Goal: Task Accomplishment & Management: Use online tool/utility

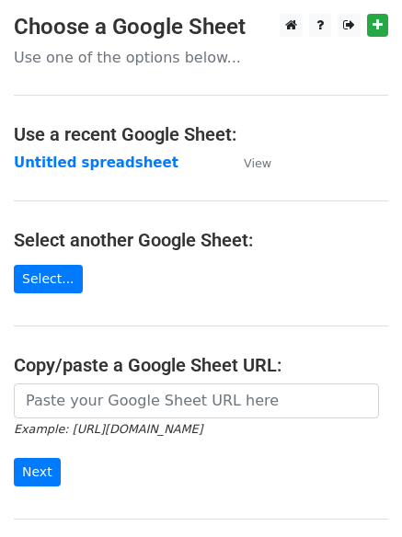
click at [115, 156] on strong "Untitled spreadsheet" at bounding box center [96, 163] width 165 height 17
click at [178, 175] on main "Choose a Google Sheet Use one of the options below... Use a recent Google Sheet…" at bounding box center [201, 299] width 402 height 571
click at [124, 167] on strong "Untitled spreadsheet" at bounding box center [96, 163] width 165 height 17
click at [139, 163] on strong "Untitled spreadsheet" at bounding box center [96, 163] width 165 height 17
click at [106, 170] on strong "Untitled spreadsheet" at bounding box center [96, 163] width 165 height 17
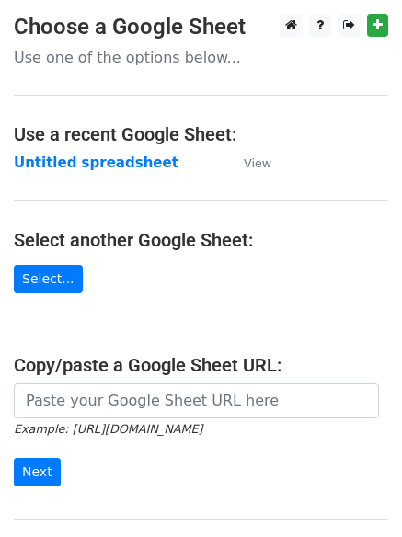
click at [191, 187] on main "Choose a Google Sheet Use one of the options below... Use a recent Google Sheet…" at bounding box center [201, 299] width 402 height 571
click at [141, 164] on strong "Untitled spreadsheet" at bounding box center [96, 163] width 165 height 17
click at [213, 173] on td "Untitled spreadsheet" at bounding box center [120, 163] width 212 height 21
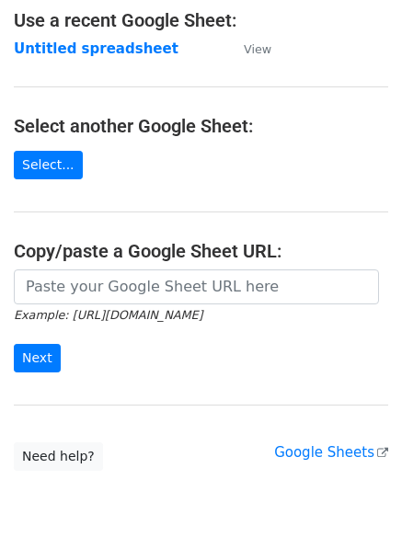
scroll to position [210, 0]
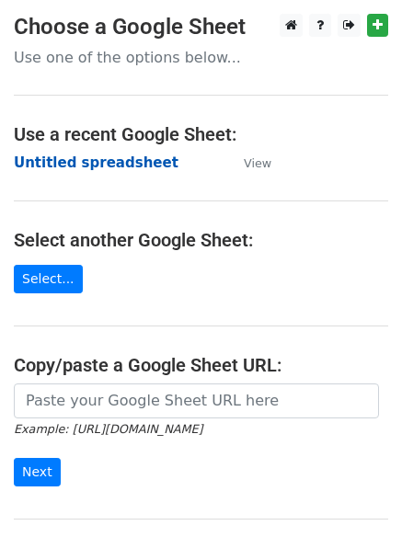
click at [113, 169] on strong "Untitled spreadsheet" at bounding box center [96, 163] width 165 height 17
click at [132, 165] on strong "Untitled spreadsheet" at bounding box center [96, 163] width 165 height 17
click at [81, 161] on strong "Untitled spreadsheet" at bounding box center [96, 163] width 165 height 17
click at [104, 157] on strong "Untitled spreadsheet" at bounding box center [96, 163] width 165 height 17
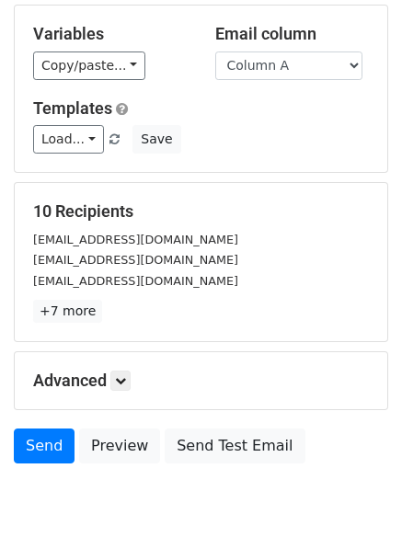
scroll to position [178, 0]
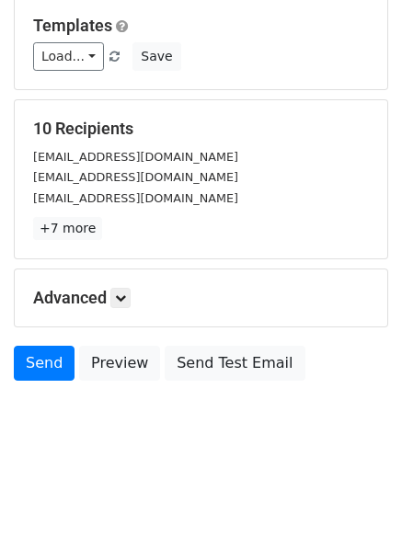
click at [135, 291] on h5 "Advanced" at bounding box center [201, 298] width 336 height 20
click at [131, 297] on link at bounding box center [120, 298] width 20 height 20
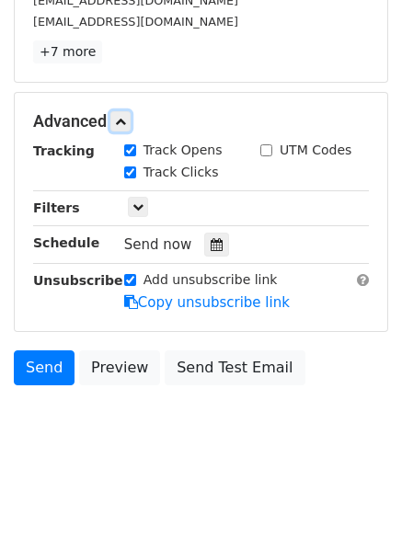
scroll to position [355, 0]
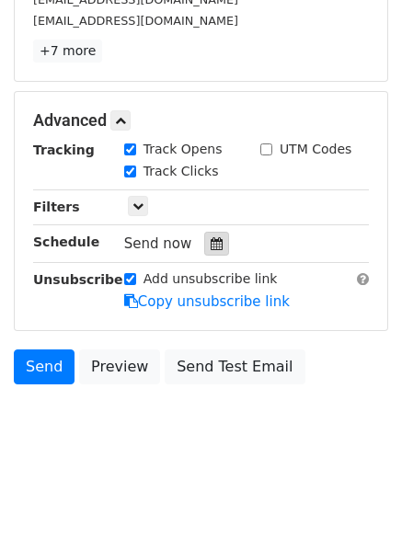
click at [211, 254] on div at bounding box center [216, 244] width 25 height 24
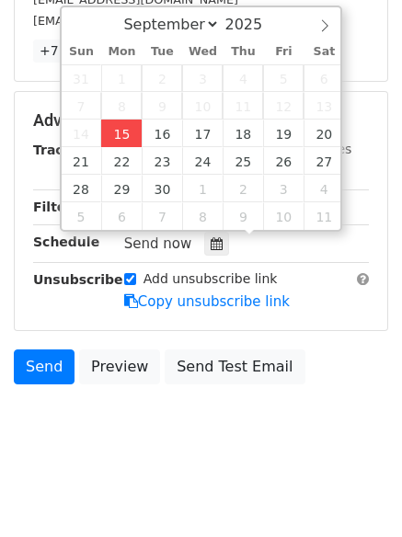
type input "2025-09-15 12:00"
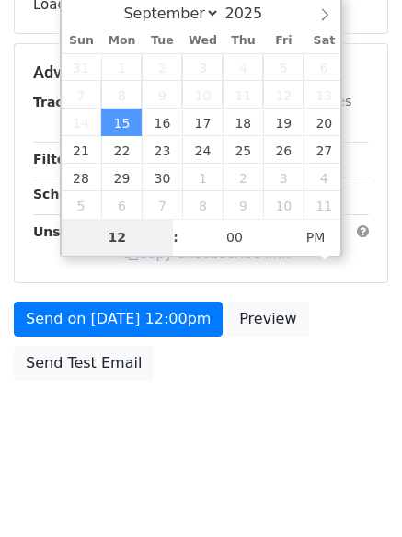
scroll to position [328, 0]
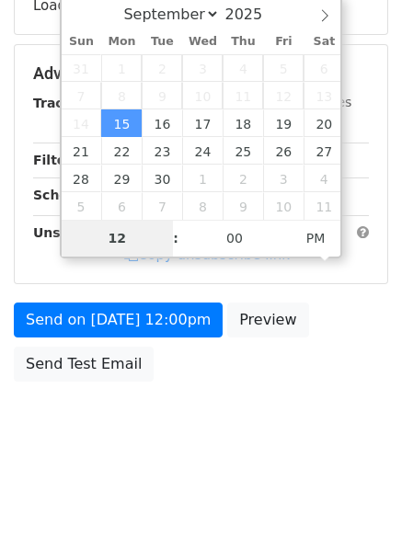
type input "4"
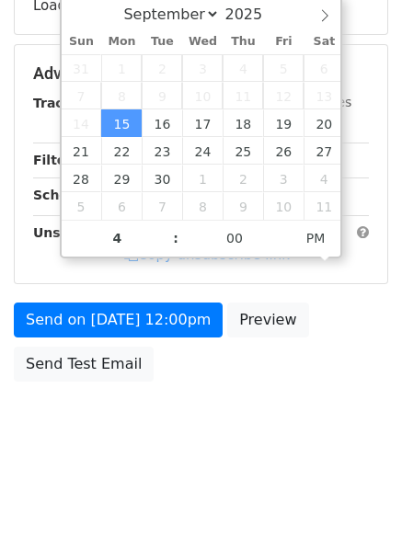
type input "2025-09-15 16:00"
click at [124, 422] on body "New Campaign Daily emails left: 50 Google Sheet: Untitled spreadsheet Variables…" at bounding box center [201, 74] width 402 height 779
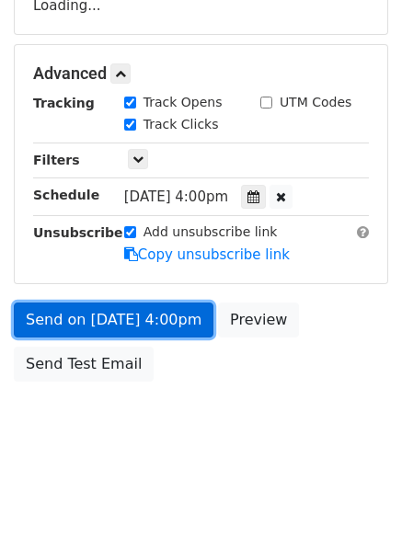
click at [159, 333] on link "Send on Sep 15 at 4:00pm" at bounding box center [114, 320] width 200 height 35
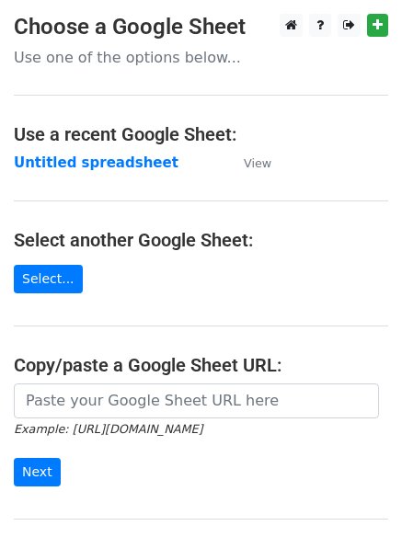
click at [110, 163] on strong "Untitled spreadsheet" at bounding box center [96, 163] width 165 height 17
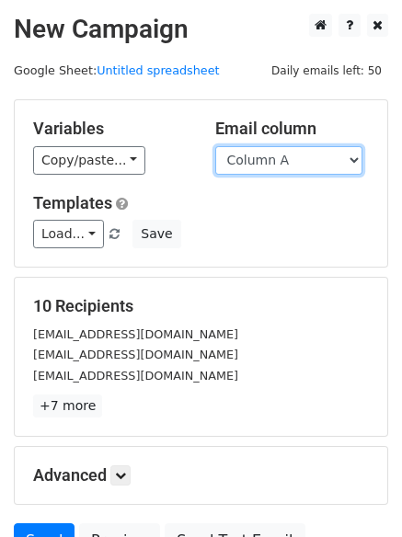
click at [306, 165] on select "Column A Column B Column C Column D Column E" at bounding box center [288, 160] width 147 height 29
select select "Column B"
click at [215, 146] on select "Column A Column B Column C Column D Column E" at bounding box center [288, 160] width 147 height 29
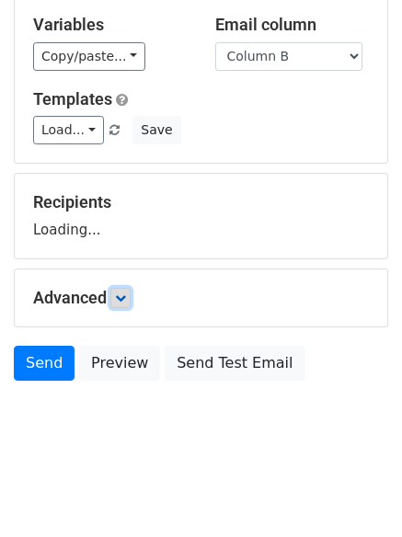
click at [126, 298] on icon at bounding box center [120, 297] width 11 height 11
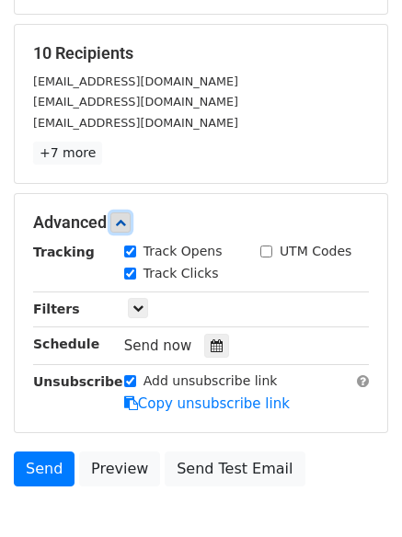
scroll to position [254, 0]
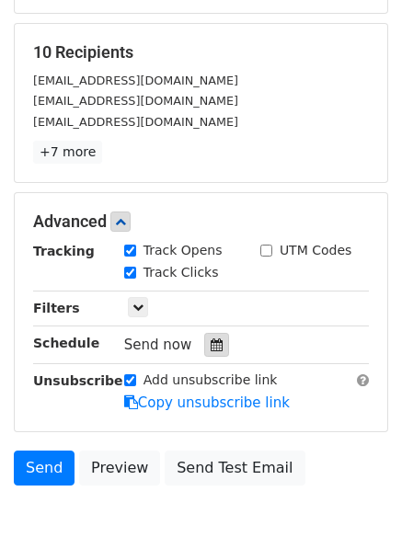
click at [211, 347] on icon at bounding box center [217, 344] width 12 height 13
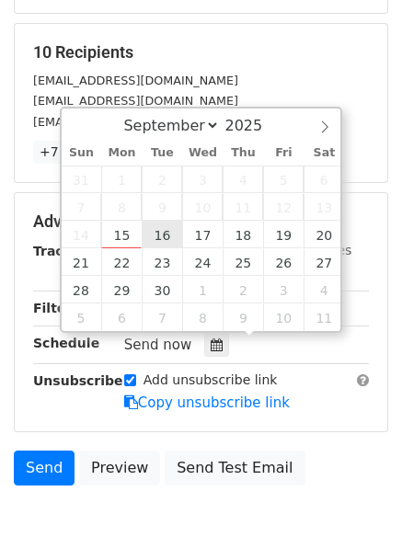
type input "2025-09-16 12:00"
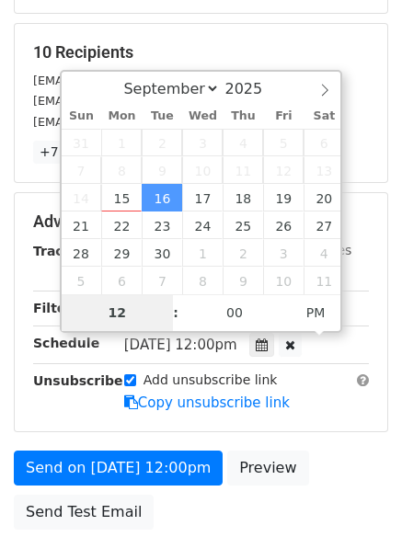
type input "5"
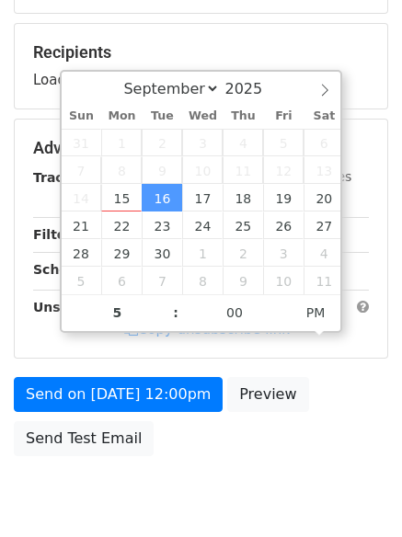
type input "2025-09-16 17:00"
click at [165, 433] on div "Send on Sep 16 at 12:00pm Preview Send Test Email" at bounding box center [201, 421] width 402 height 88
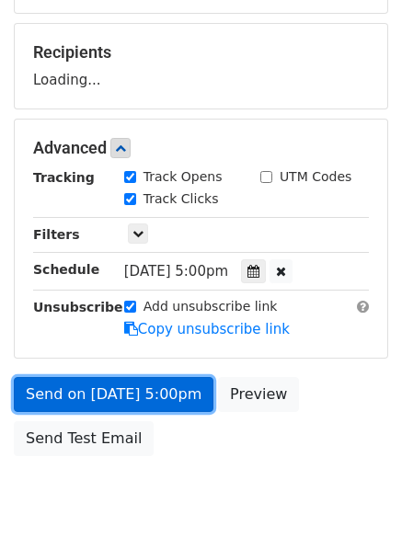
click at [183, 399] on link "Send on Sep 16 at 5:00pm" at bounding box center [114, 394] width 200 height 35
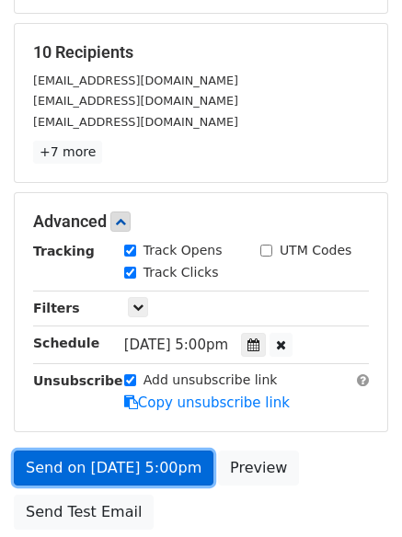
click at [161, 461] on link "Send on Sep 16 at 5:00pm" at bounding box center [114, 468] width 200 height 35
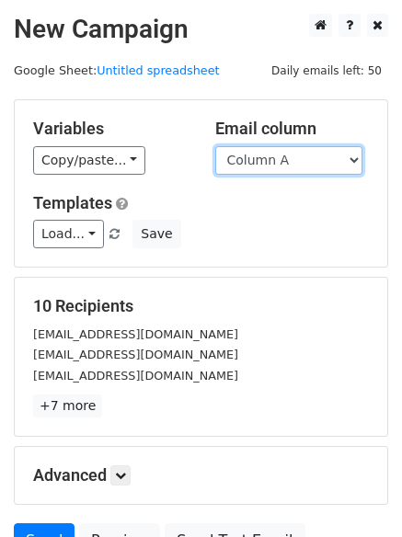
click at [291, 165] on select "Column A Column B Column C Column D Column E" at bounding box center [288, 160] width 147 height 29
click at [215, 146] on select "Column A Column B Column C Column D Column E" at bounding box center [288, 160] width 147 height 29
click at [289, 169] on select "Column A Column B Column C Column D Column E" at bounding box center [288, 160] width 147 height 29
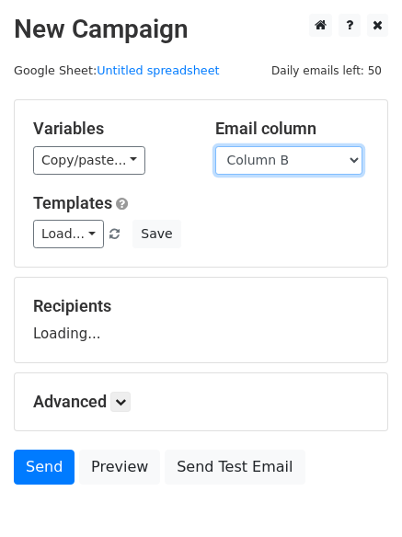
select select "Column C"
click at [215, 146] on select "Column A Column B Column C Column D Column E" at bounding box center [288, 160] width 147 height 29
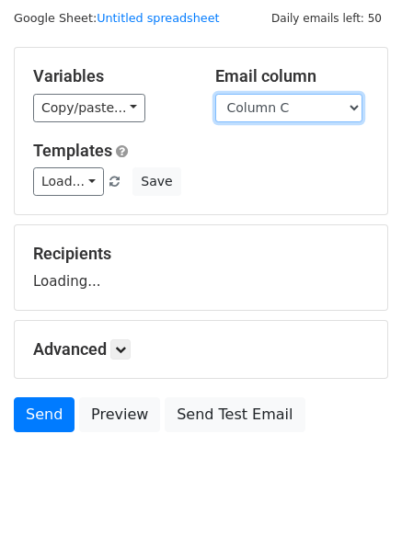
scroll to position [104, 0]
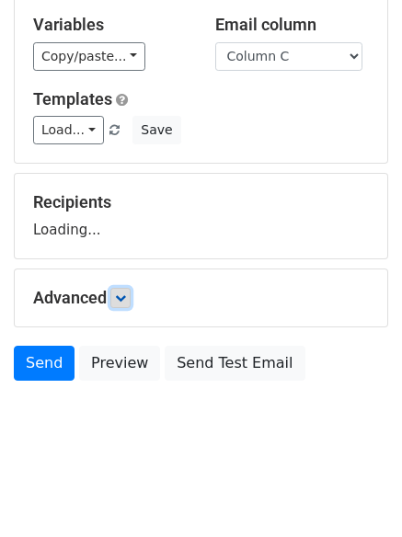
click at [124, 298] on icon at bounding box center [120, 297] width 11 height 11
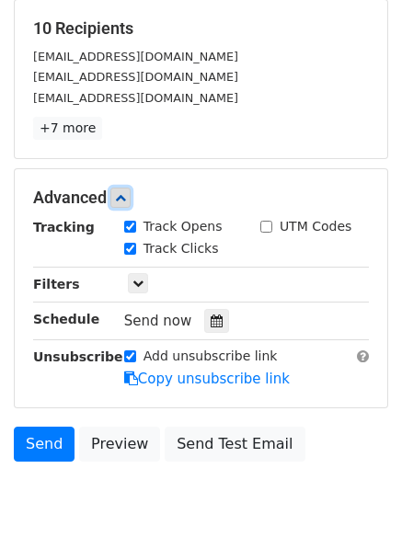
scroll to position [280, 0]
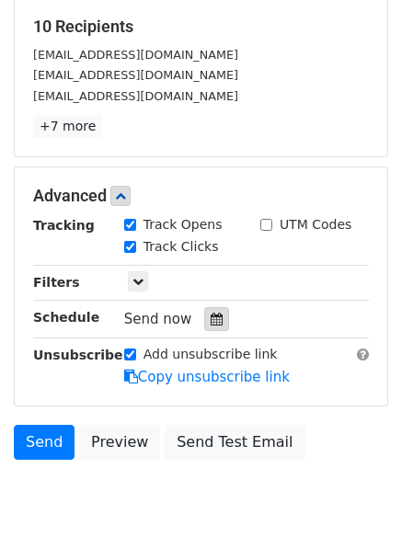
click at [211, 323] on icon at bounding box center [217, 319] width 12 height 13
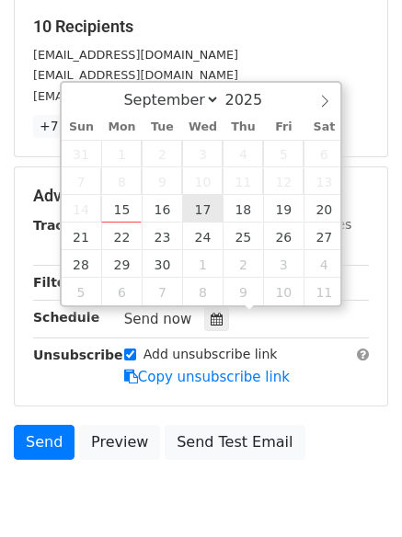
type input "[DATE] 12:00"
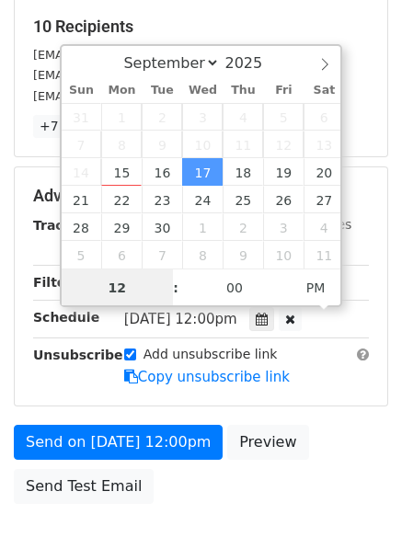
scroll to position [1, 0]
type input "6"
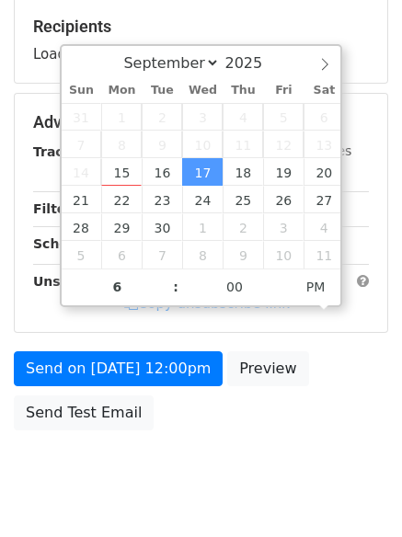
type input "[DATE] 18:00"
click at [191, 495] on body "New Campaign Daily emails left: 50 Google Sheet: Untitled spreadsheet Variables…" at bounding box center [201, 123] width 402 height 779
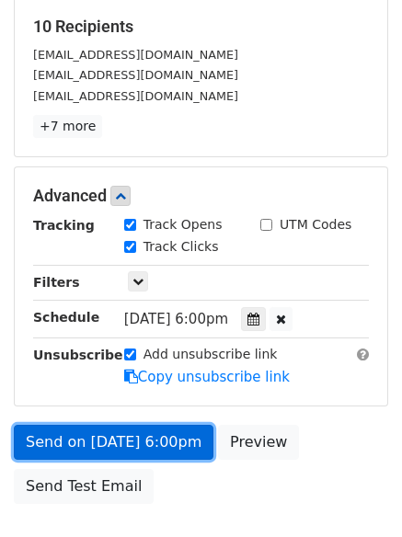
click at [157, 445] on link "Send on [DATE] 6:00pm" at bounding box center [114, 442] width 200 height 35
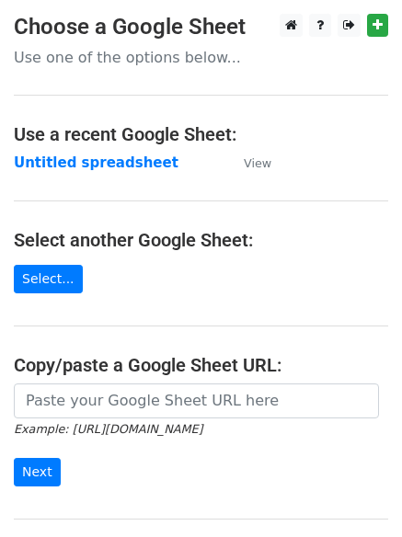
click at [95, 167] on strong "Untitled spreadsheet" at bounding box center [96, 163] width 165 height 17
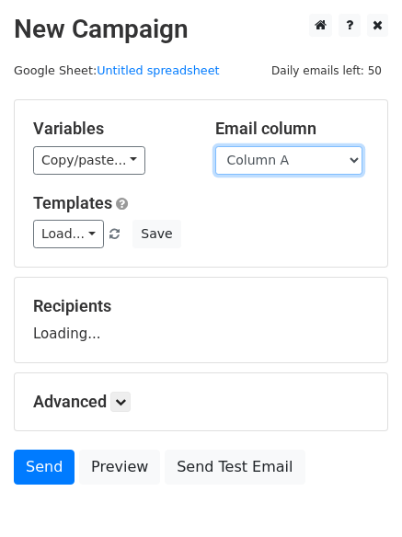
drag, startPoint x: 344, startPoint y: 159, endPoint x: 344, endPoint y: 172, distance: 12.9
click at [344, 159] on select "Column A Column B Column C Column D Column E" at bounding box center [288, 160] width 147 height 29
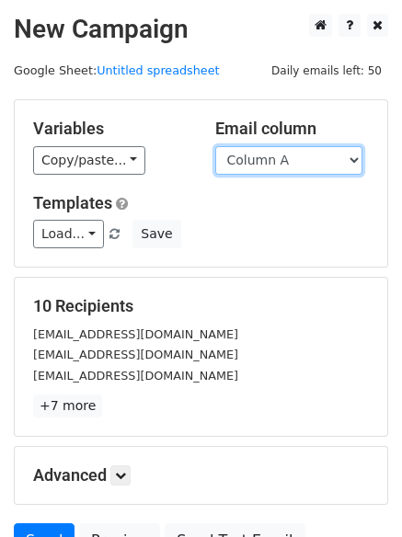
click at [312, 165] on select "Column A Column B Column C Column D Column E" at bounding box center [288, 160] width 147 height 29
select select "Column D"
click at [215, 146] on select "Column A Column B Column C Column D Column E" at bounding box center [288, 160] width 147 height 29
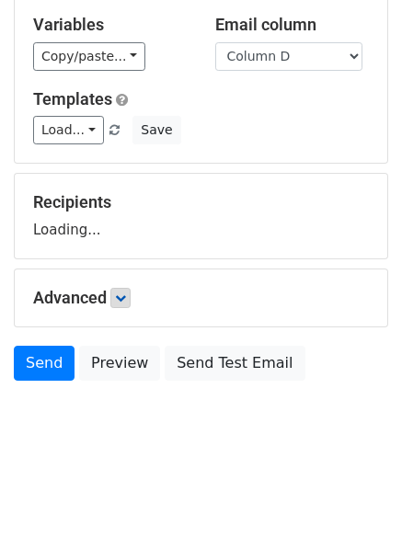
scroll to position [120, 0]
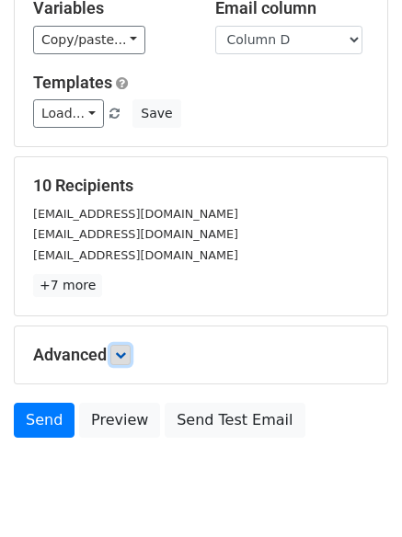
click at [126, 350] on icon at bounding box center [120, 355] width 11 height 11
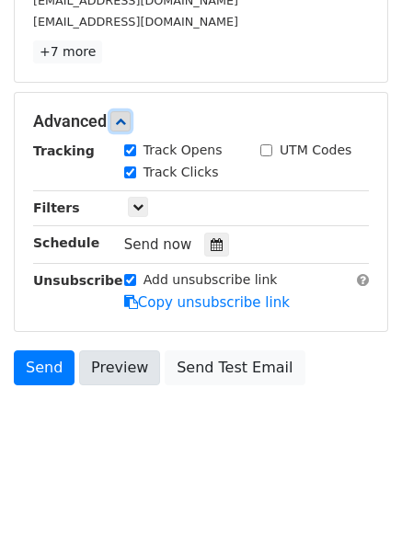
scroll to position [358, 0]
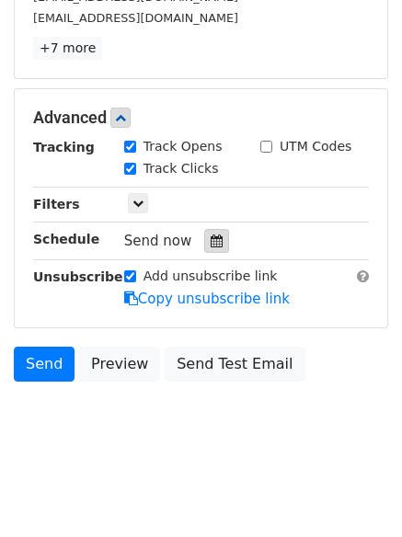
click at [216, 239] on div at bounding box center [216, 241] width 25 height 24
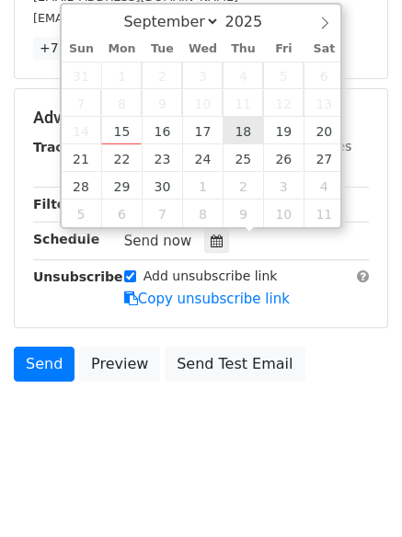
type input "2025-09-18 12:00"
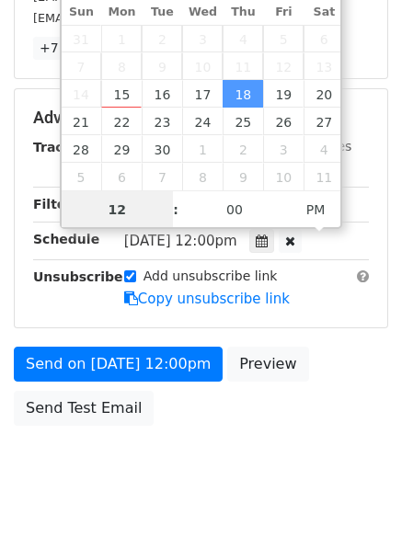
scroll to position [1, 0]
type input "7"
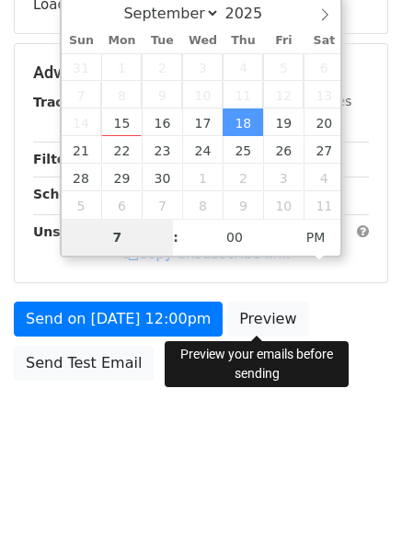
scroll to position [328, 0]
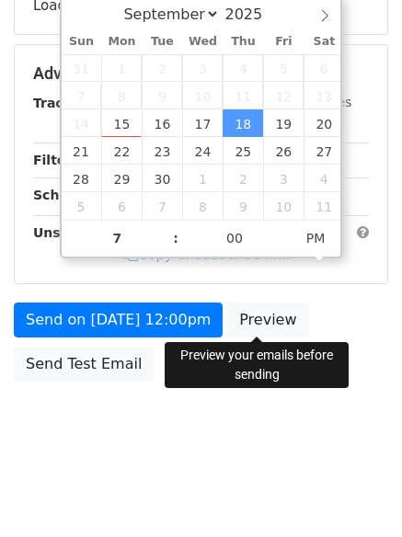
type input "2025-09-18 19:00"
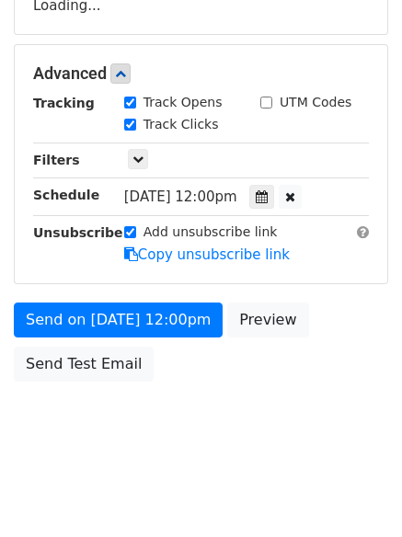
click at [222, 381] on div "Send on Sep 18 at 12:00pm Preview Send Test Email" at bounding box center [201, 347] width 402 height 88
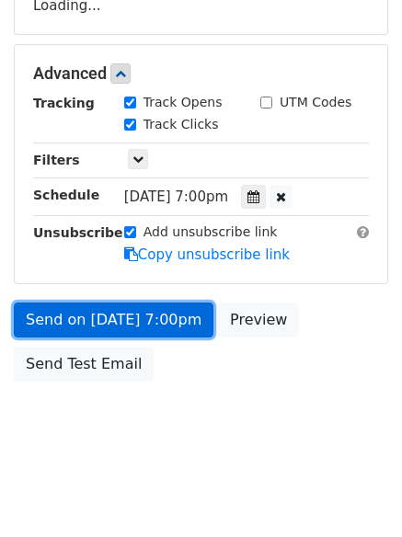
click at [155, 321] on link "Send on Sep 18 at 7:00pm" at bounding box center [114, 320] width 200 height 35
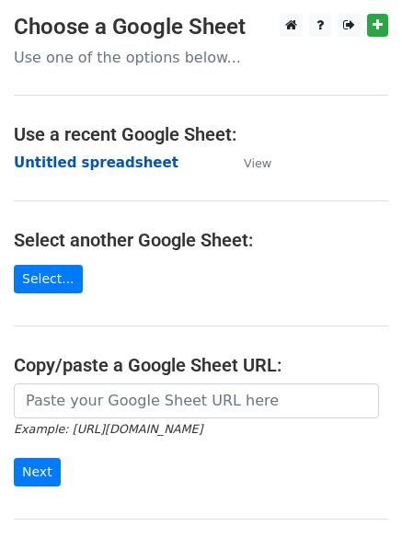
click at [116, 165] on strong "Untitled spreadsheet" at bounding box center [96, 163] width 165 height 17
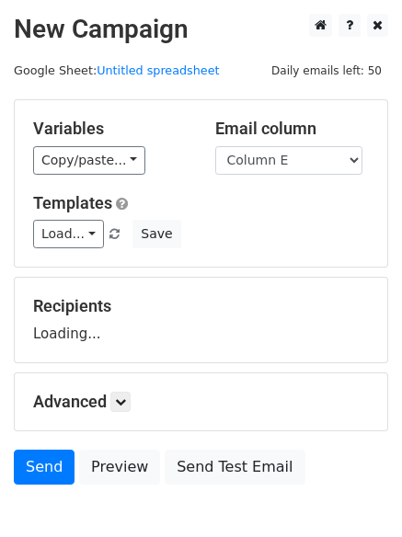
select select "Column E"
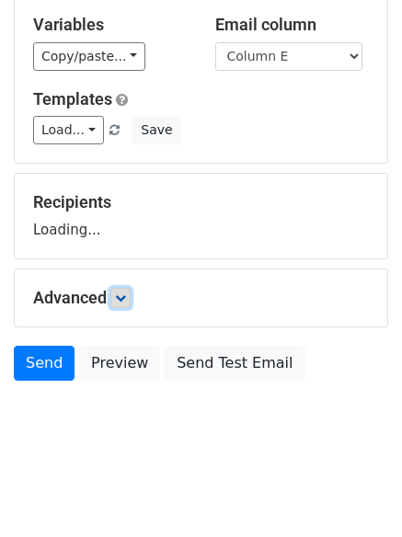
click at [124, 306] on link at bounding box center [120, 298] width 20 height 20
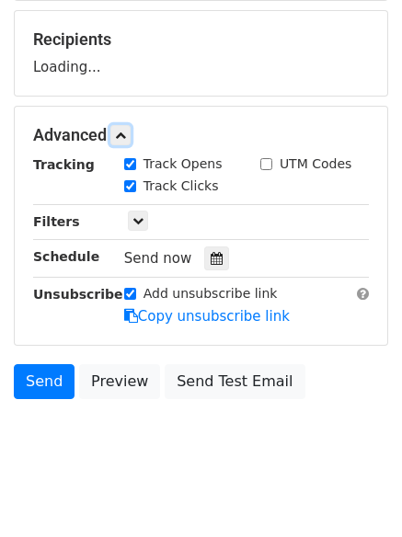
scroll to position [269, 0]
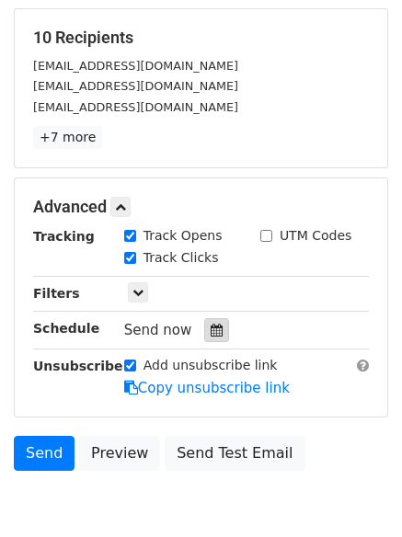
click at [211, 324] on icon at bounding box center [217, 330] width 12 height 13
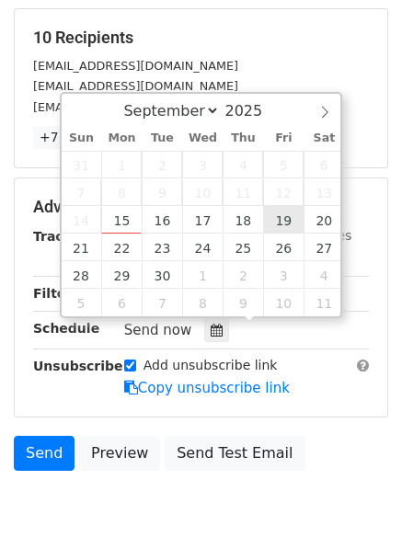
type input "[DATE] 12:00"
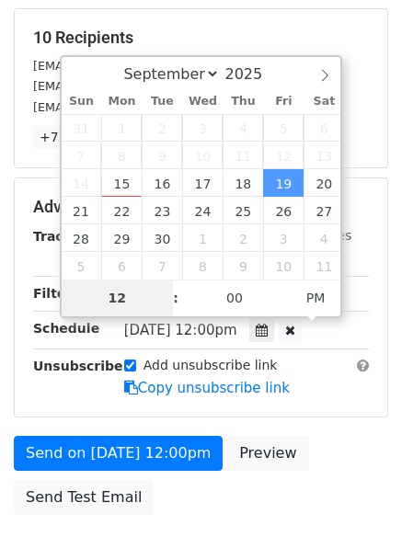
type input "8"
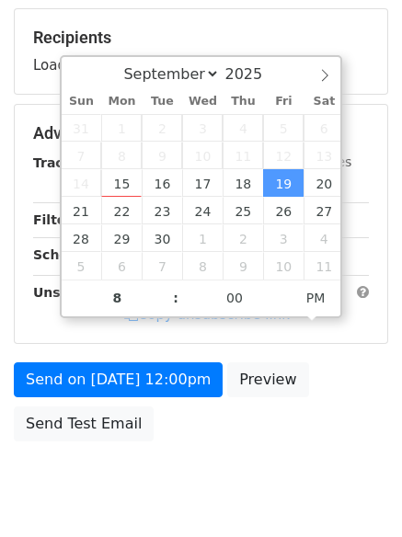
type input "[DATE] 20:00"
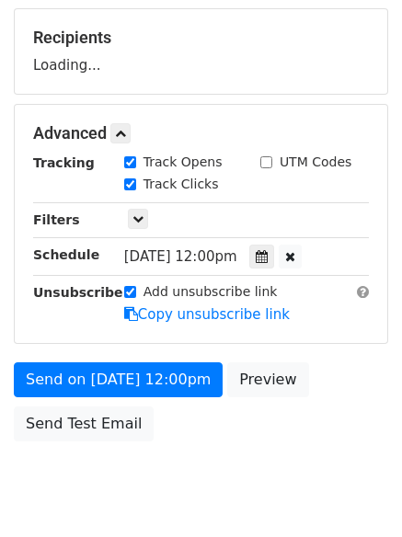
click at [252, 463] on body "New Campaign Daily emails left: 50 Google Sheet: Untitled spreadsheet Variables…" at bounding box center [201, 134] width 402 height 779
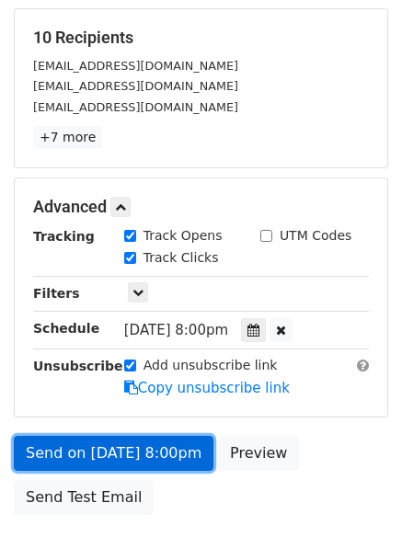
click at [169, 446] on link "Send on [DATE] 8:00pm" at bounding box center [114, 453] width 200 height 35
